Goal: Task Accomplishment & Management: Manage account settings

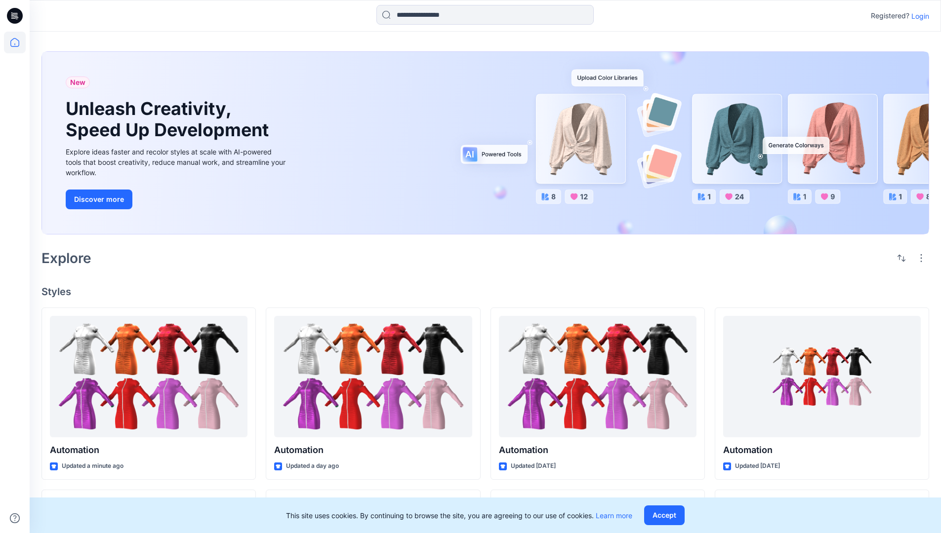
click at [918, 16] on p "Login" at bounding box center [920, 16] width 18 height 10
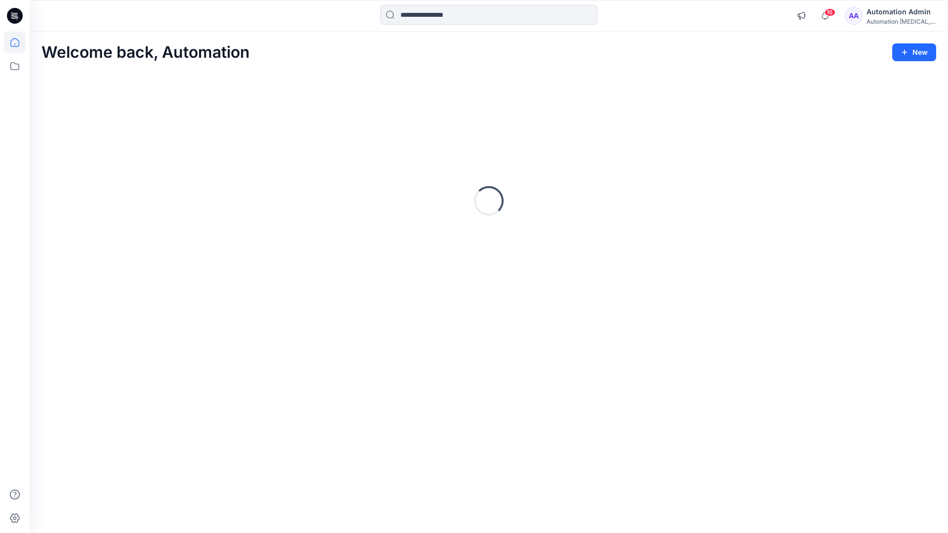
click at [19, 42] on icon at bounding box center [14, 42] width 9 height 9
click at [15, 68] on icon at bounding box center [15, 66] width 22 height 22
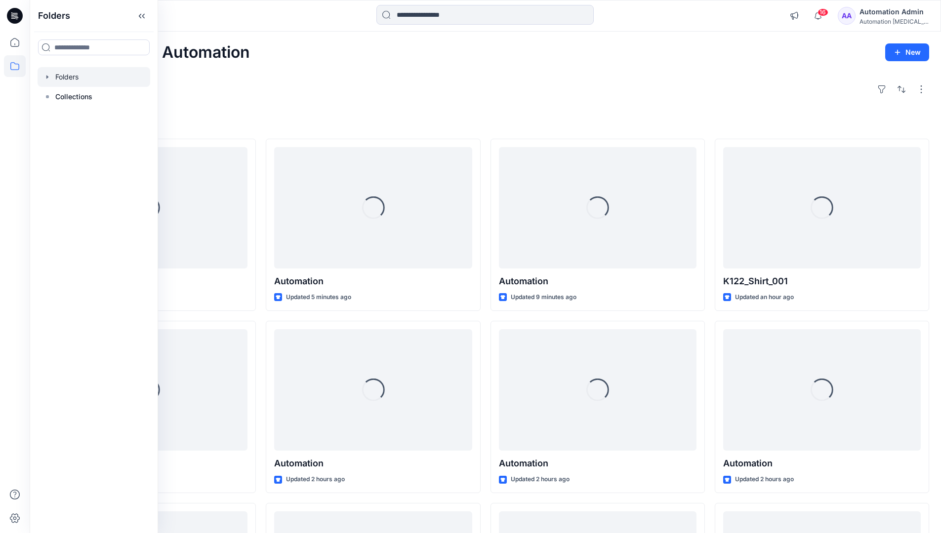
click at [56, 79] on div at bounding box center [94, 77] width 113 height 20
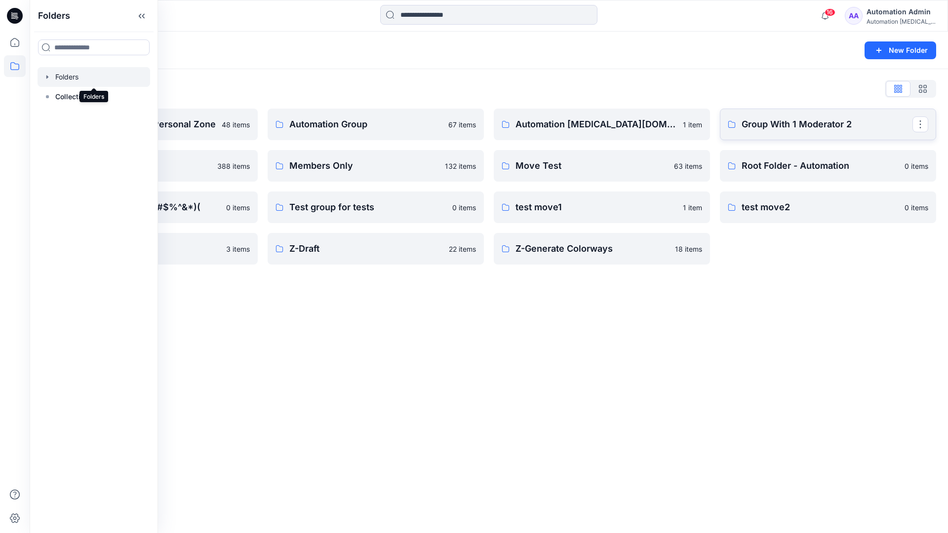
click at [820, 129] on p "Group With 1 Moderator 2" at bounding box center [827, 125] width 171 height 14
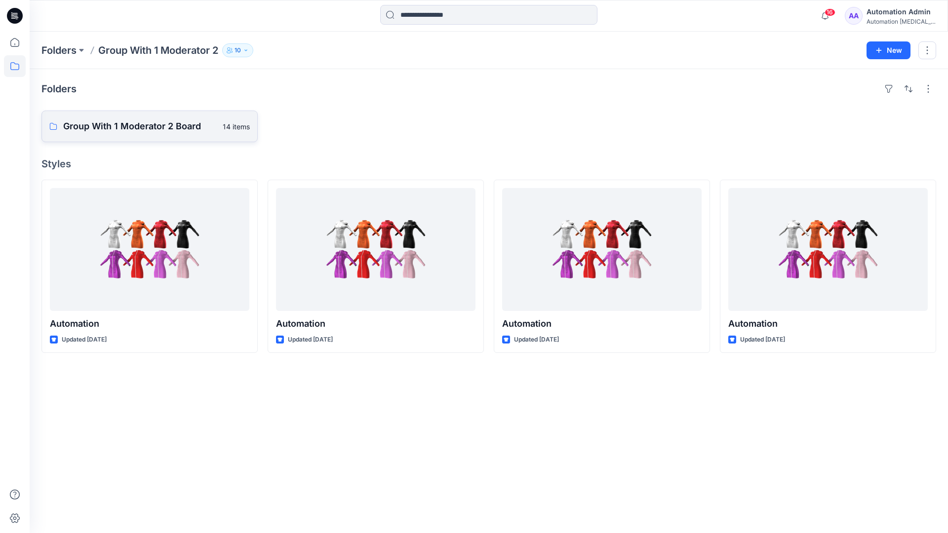
click at [140, 132] on p "Group With 1 Moderator 2 Board" at bounding box center [140, 127] width 154 height 14
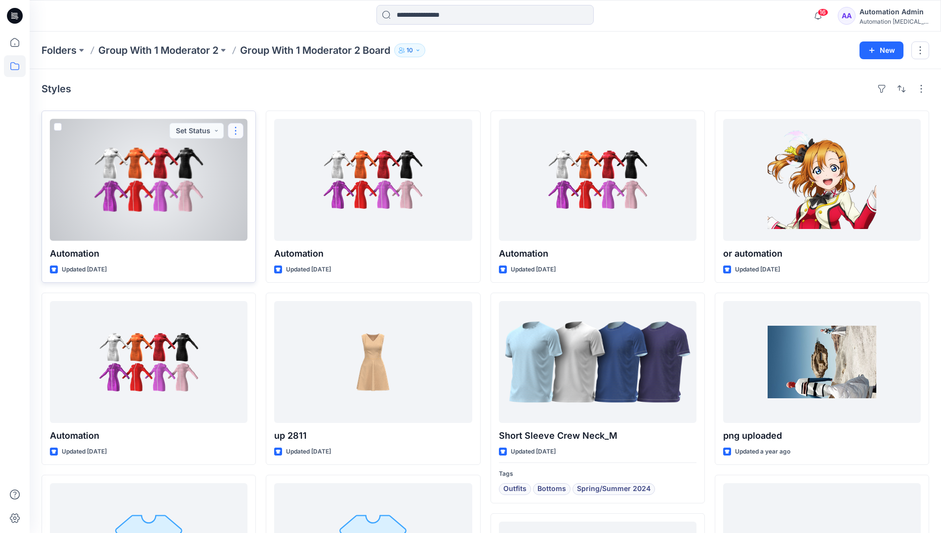
click at [236, 134] on button "button" at bounding box center [236, 131] width 16 height 16
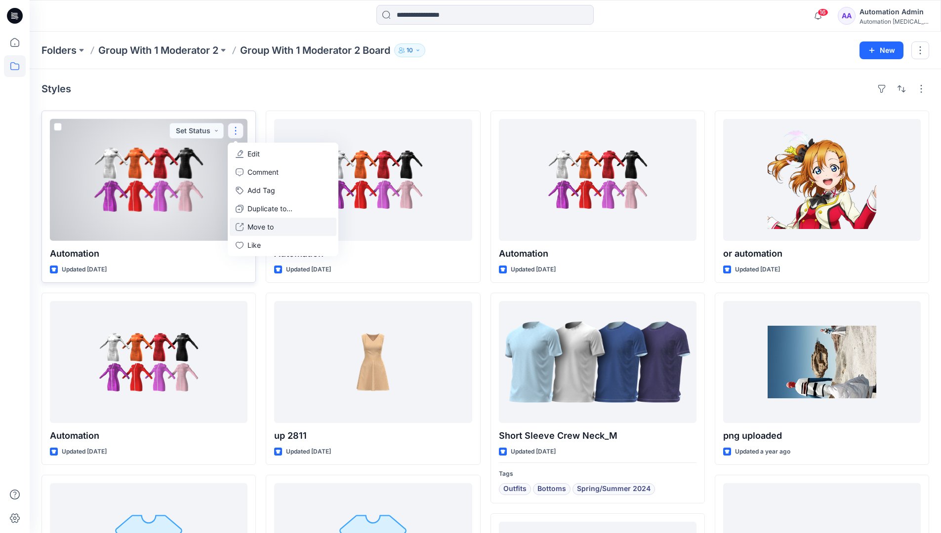
click at [256, 224] on p "Move to" at bounding box center [260, 227] width 26 height 10
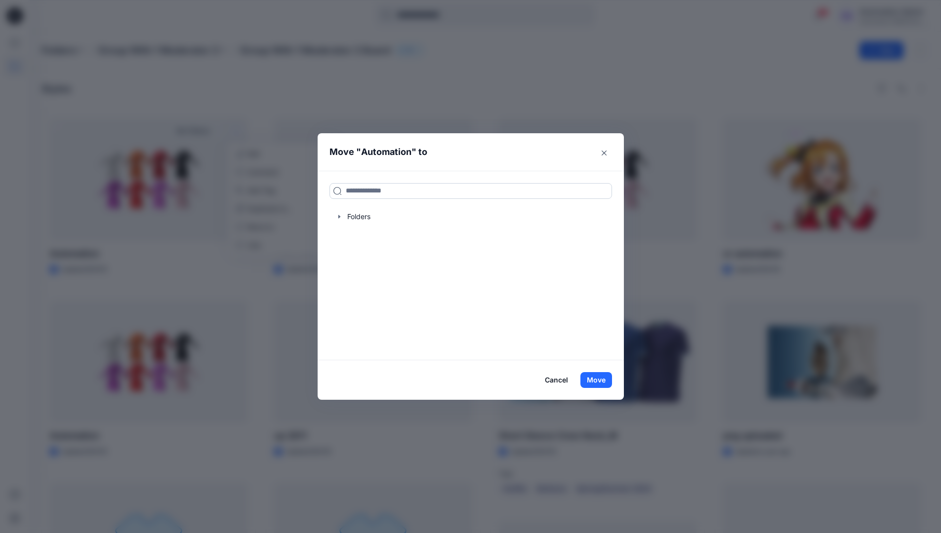
click at [358, 192] on input at bounding box center [470, 191] width 283 height 16
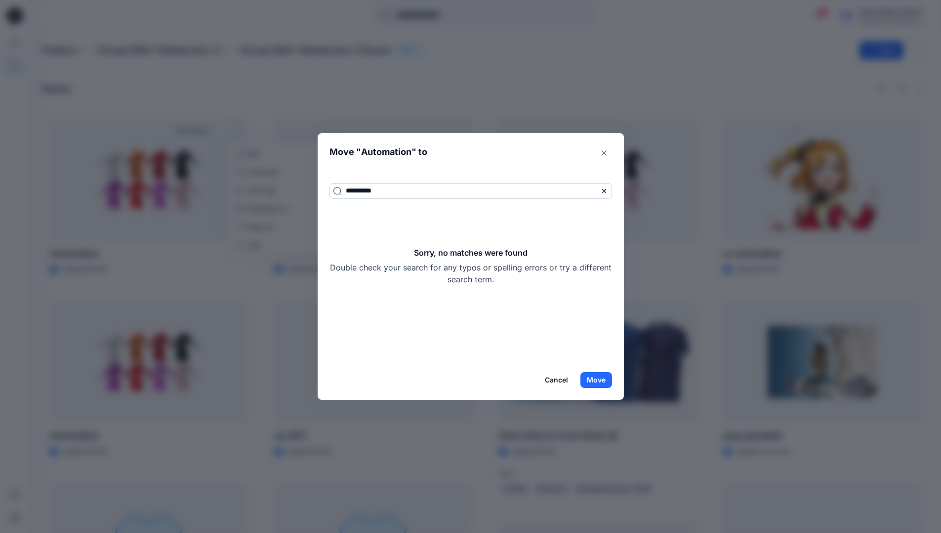
type input "**********"
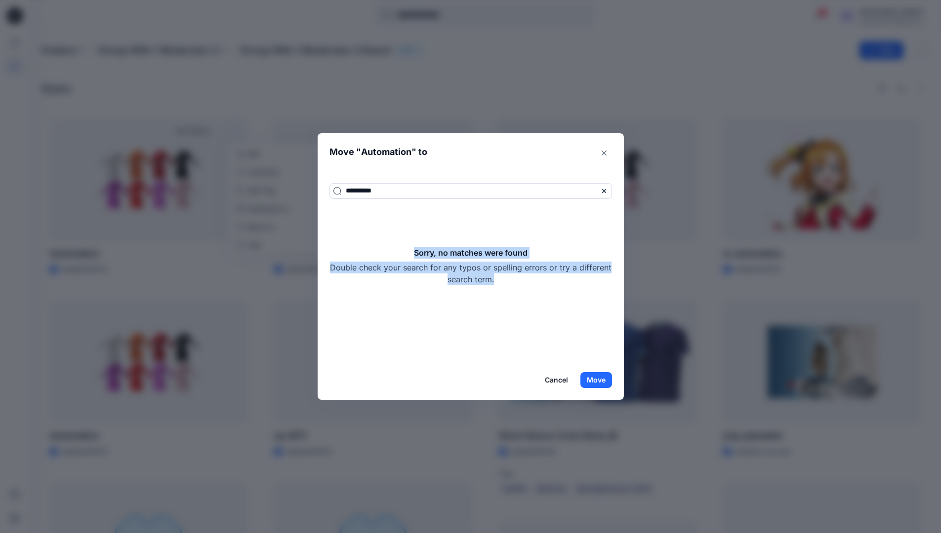
drag, startPoint x: 358, startPoint y: 192, endPoint x: 545, endPoint y: 283, distance: 207.9
click at [545, 283] on div "Sorry, no matches were found Double check your search for any typos or spelling…" at bounding box center [470, 266] width 283 height 39
click at [602, 382] on button "Move" at bounding box center [596, 380] width 32 height 16
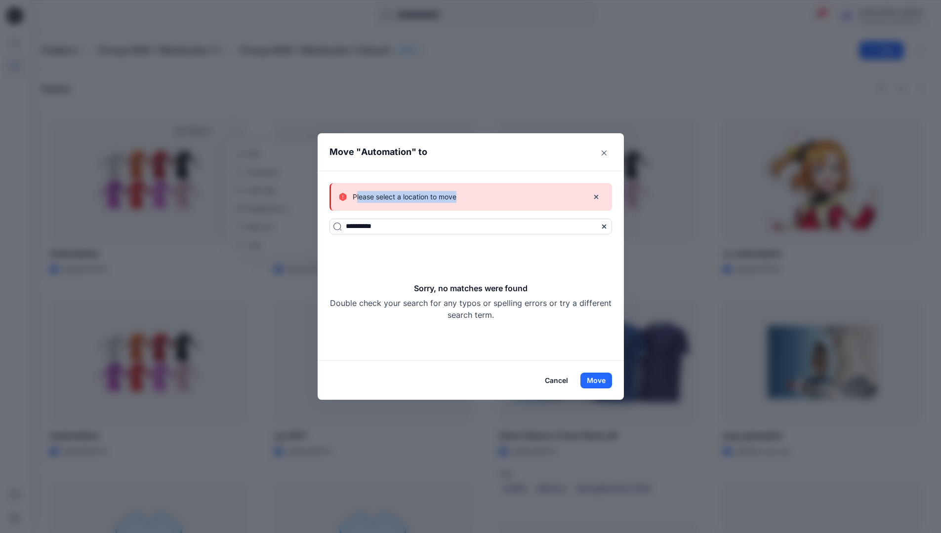
drag, startPoint x: 602, startPoint y: 382, endPoint x: 461, endPoint y: 198, distance: 231.8
click at [456, 198] on p "Please select a location to move" at bounding box center [405, 197] width 104 height 12
click at [562, 376] on button "Cancel" at bounding box center [556, 381] width 36 height 16
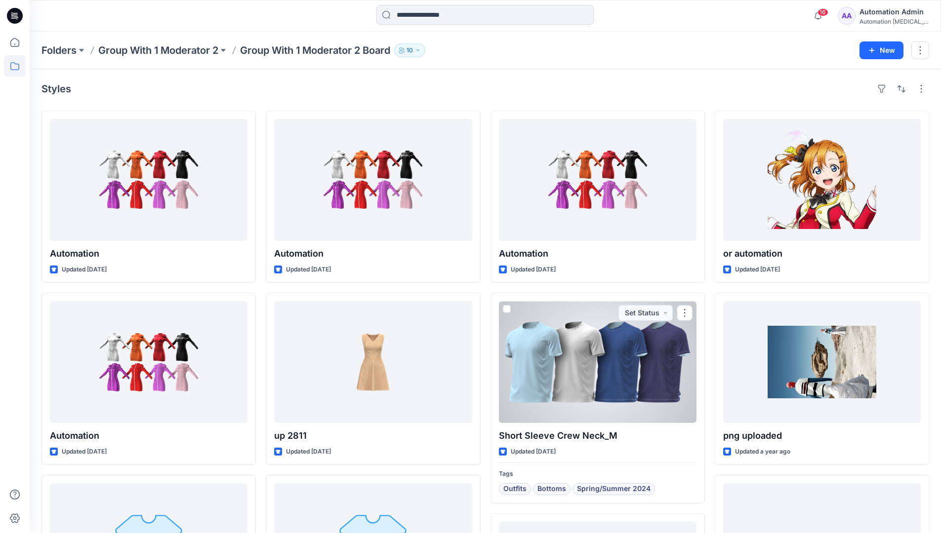
click at [883, 21] on div "Automation testim..." at bounding box center [893, 21] width 69 height 7
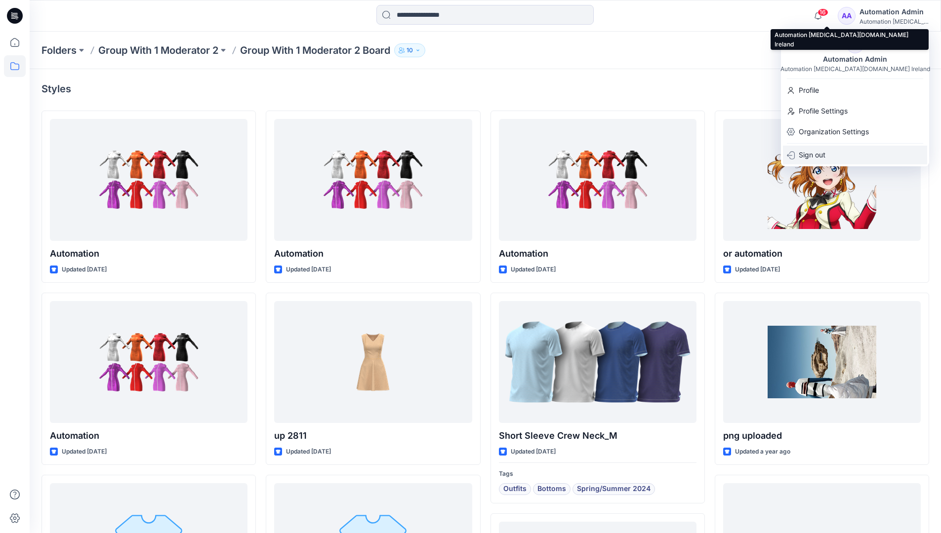
click at [841, 152] on div "Sign out" at bounding box center [855, 155] width 144 height 19
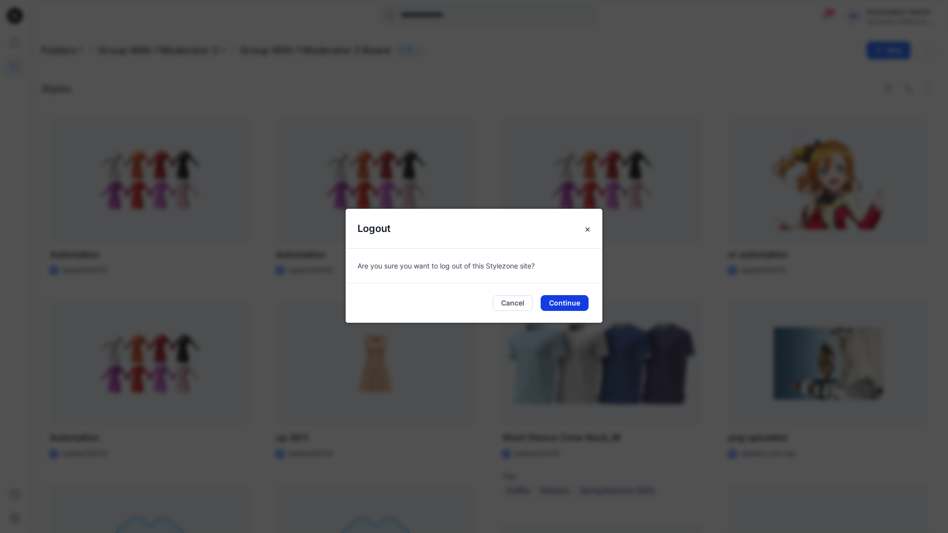
click at [580, 298] on button "Continue" at bounding box center [565, 303] width 48 height 16
